Goal: Information Seeking & Learning: Compare options

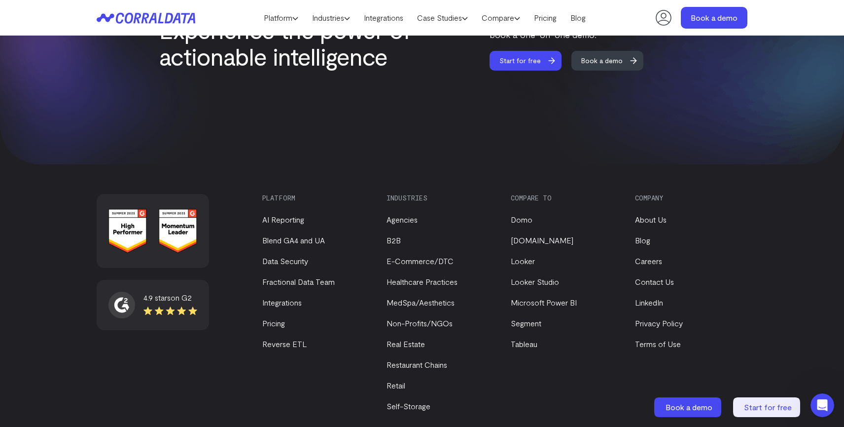
scroll to position [4205, 0]
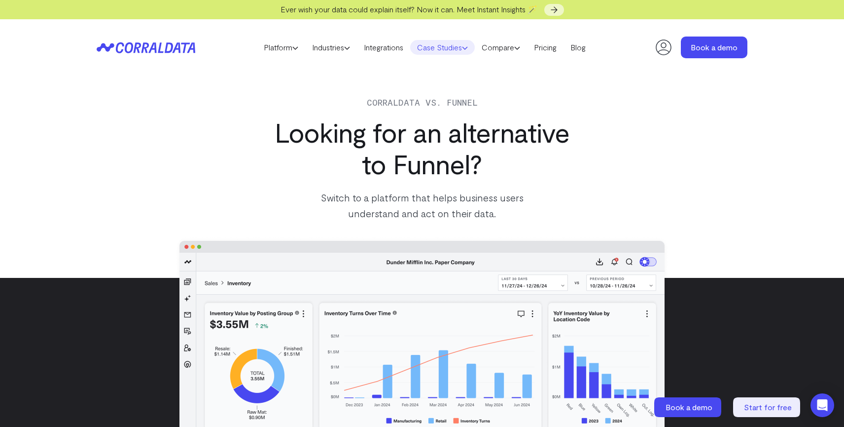
click at [450, 44] on link "Case Studies" at bounding box center [442, 47] width 65 height 15
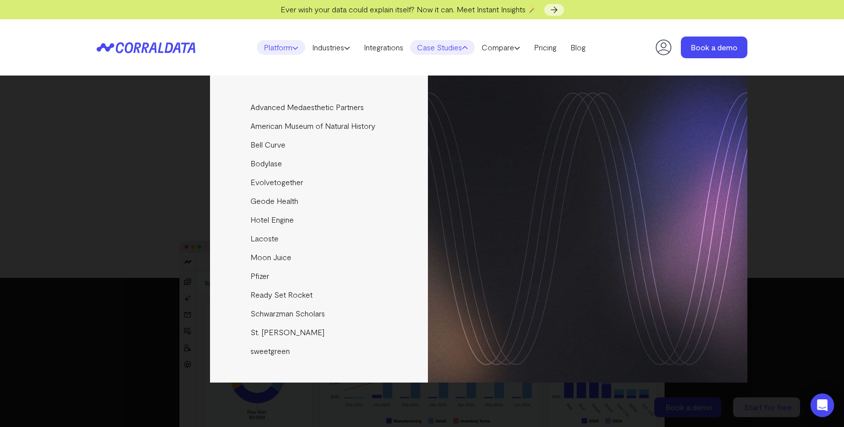
click at [292, 49] on icon at bounding box center [295, 48] width 6 height 6
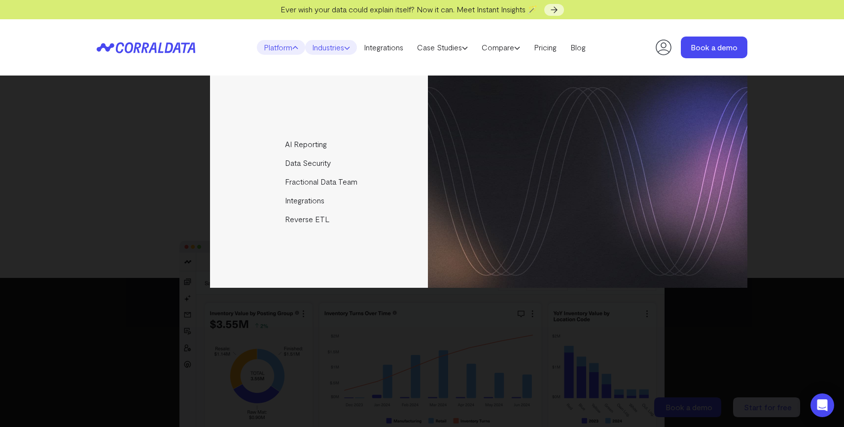
click at [328, 51] on link "Industries" at bounding box center [331, 47] width 52 height 15
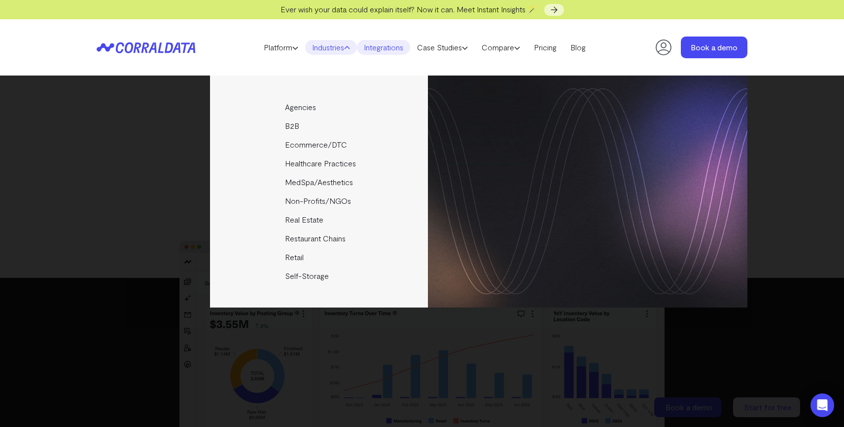
click at [373, 53] on link "Integrations" at bounding box center [383, 47] width 53 height 15
